Goal: Transaction & Acquisition: Download file/media

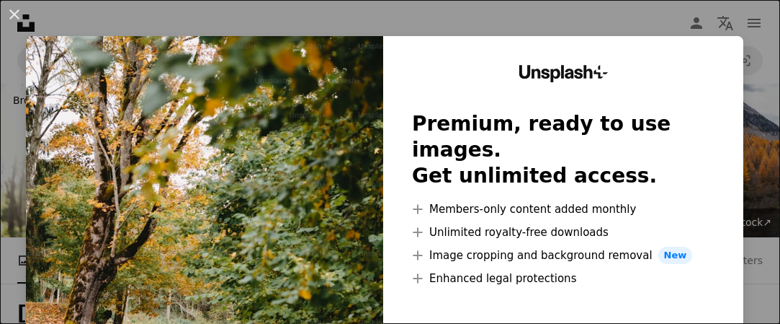
scroll to position [489, 0]
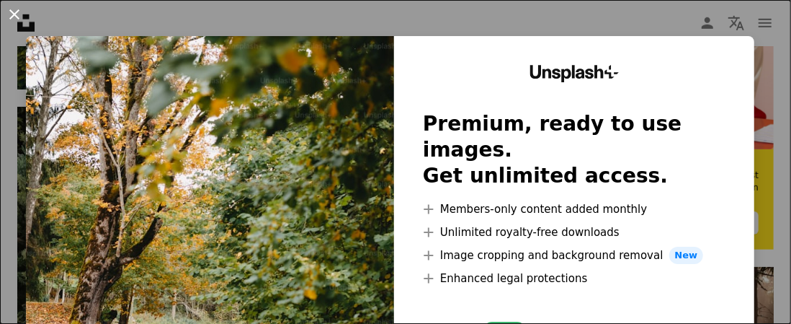
click at [20, 19] on button "An X shape" at bounding box center [14, 14] width 17 height 17
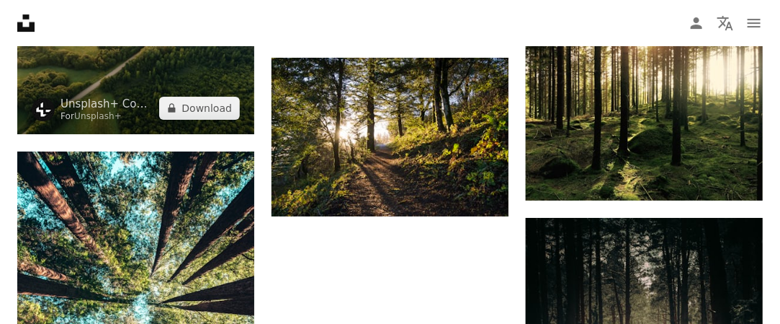
scroll to position [1623, 0]
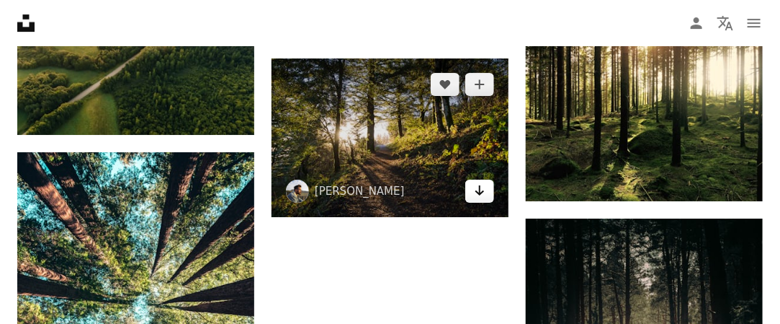
click at [482, 194] on icon "Arrow pointing down" at bounding box center [480, 190] width 12 height 17
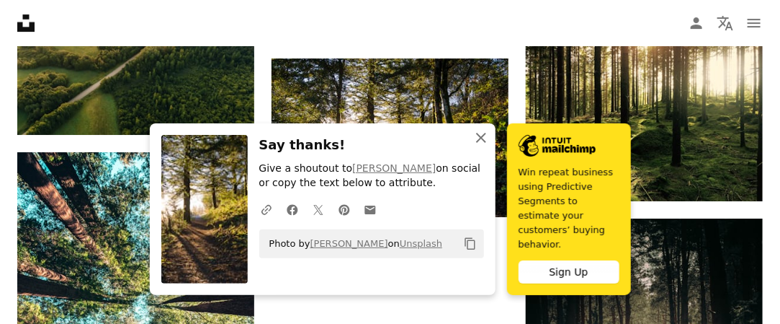
click at [481, 143] on icon "button" at bounding box center [481, 138] width 10 height 10
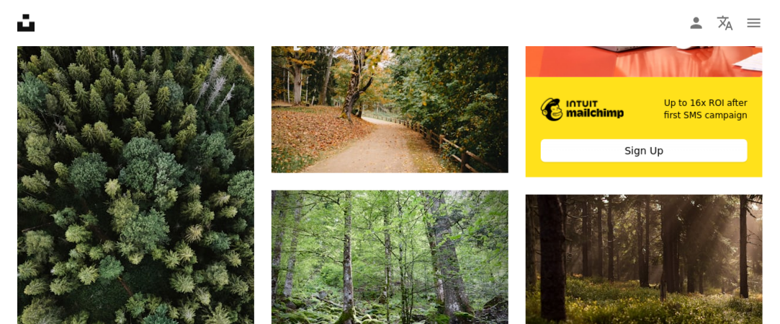
scroll to position [0, 0]
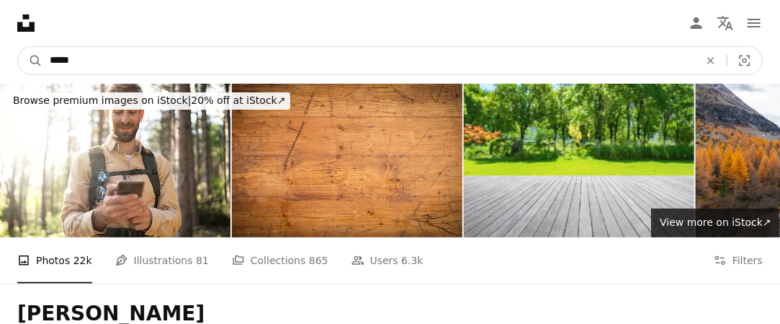
click at [332, 55] on input "*****" at bounding box center [369, 60] width 653 height 27
type input "*****"
click at [18, 47] on button "A magnifying glass" at bounding box center [30, 60] width 24 height 27
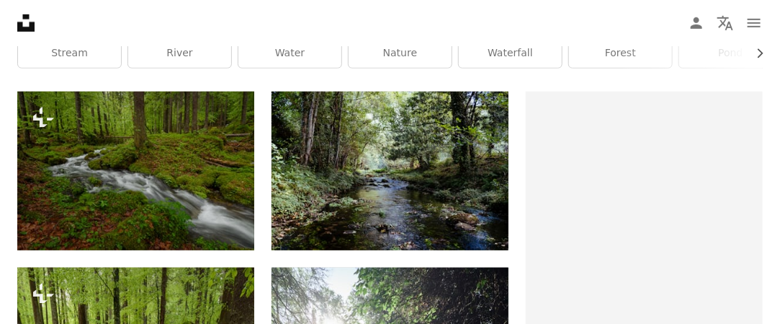
scroll to position [307, 0]
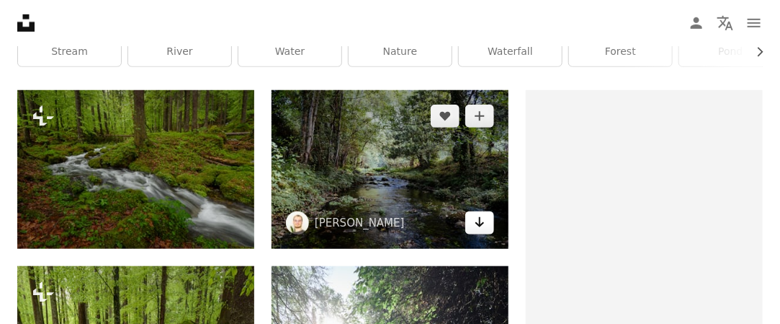
click at [483, 226] on icon "Arrow pointing down" at bounding box center [480, 221] width 12 height 17
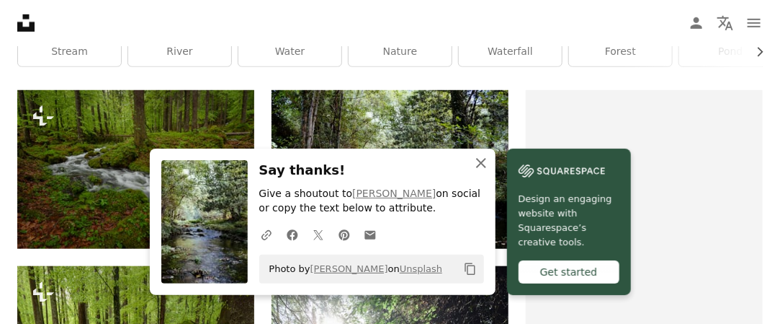
click at [484, 162] on icon "An X shape" at bounding box center [481, 162] width 17 height 17
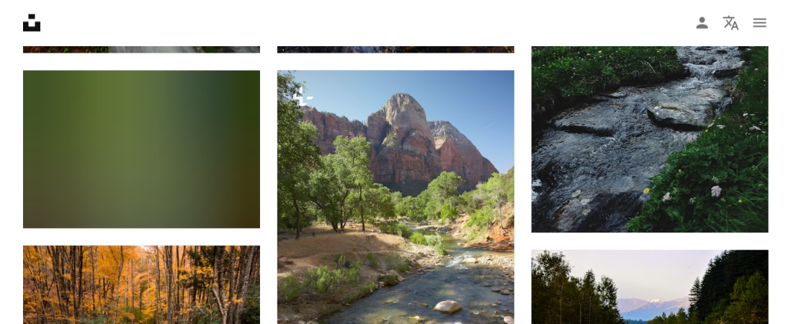
scroll to position [868, 0]
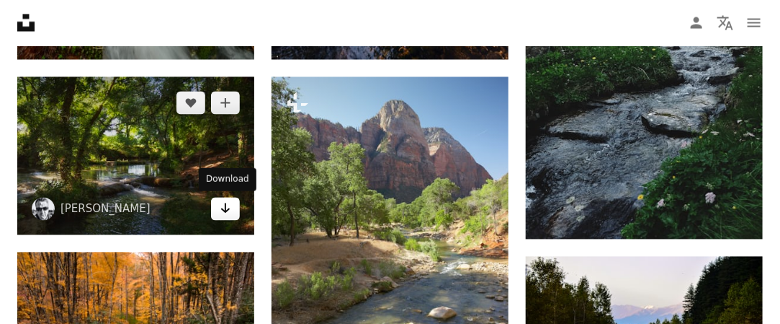
click at [226, 203] on icon "Download" at bounding box center [225, 208] width 9 height 10
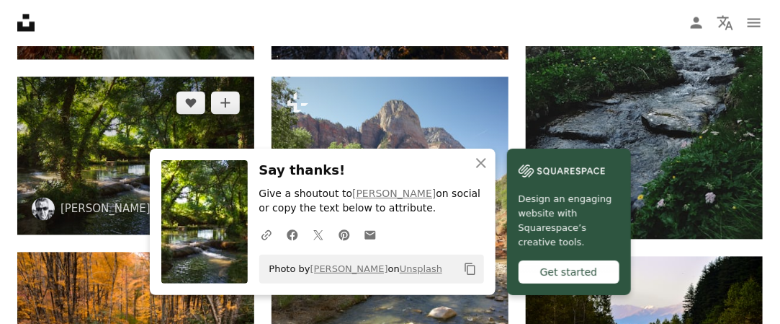
click at [134, 135] on img at bounding box center [135, 156] width 237 height 159
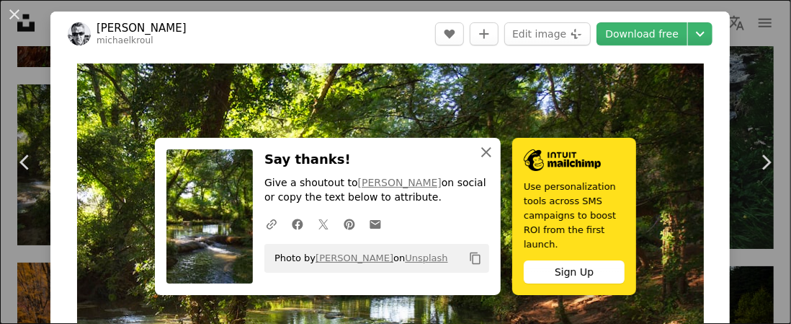
click at [482, 161] on icon "An X shape" at bounding box center [486, 151] width 17 height 17
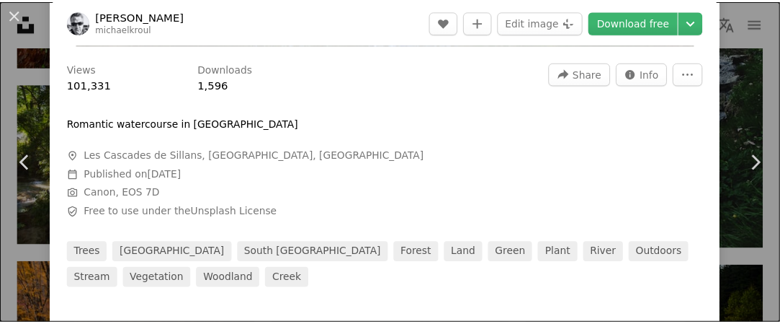
scroll to position [440, 0]
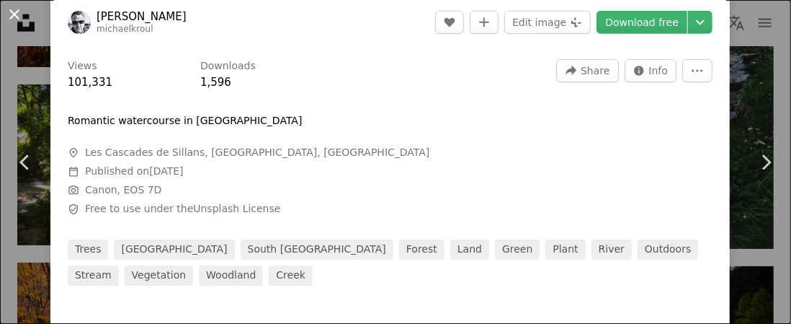
click at [13, 15] on button "An X shape" at bounding box center [14, 14] width 17 height 17
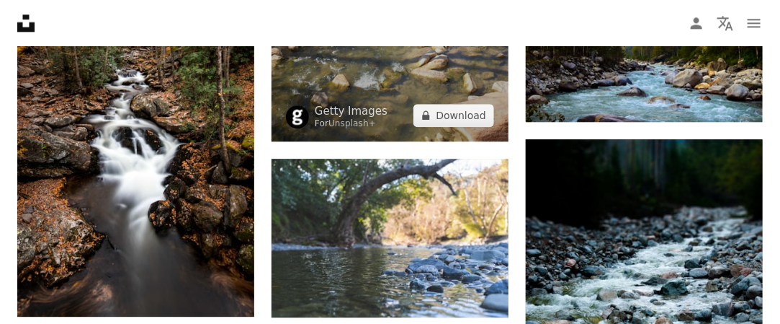
scroll to position [1226, 0]
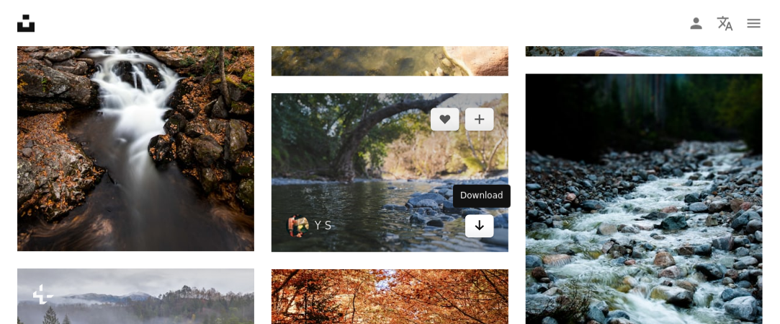
click at [481, 228] on icon "Arrow pointing down" at bounding box center [480, 224] width 12 height 17
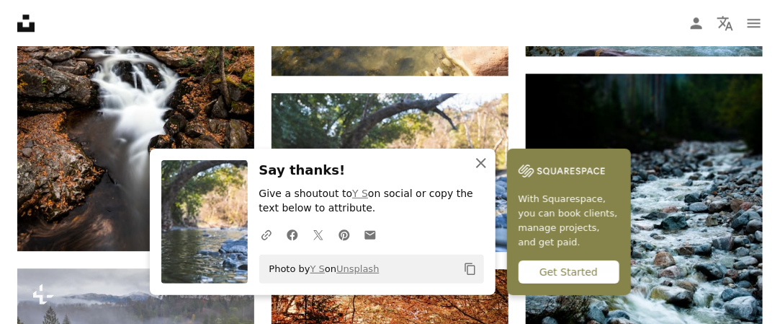
click at [473, 167] on icon "An X shape" at bounding box center [481, 162] width 17 height 17
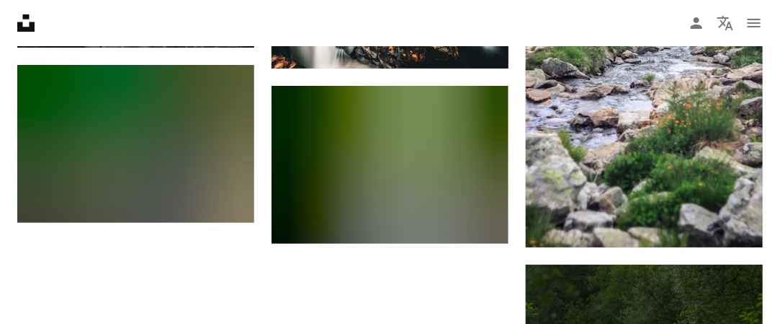
scroll to position [1955, 0]
